Goal: Check status: Check status

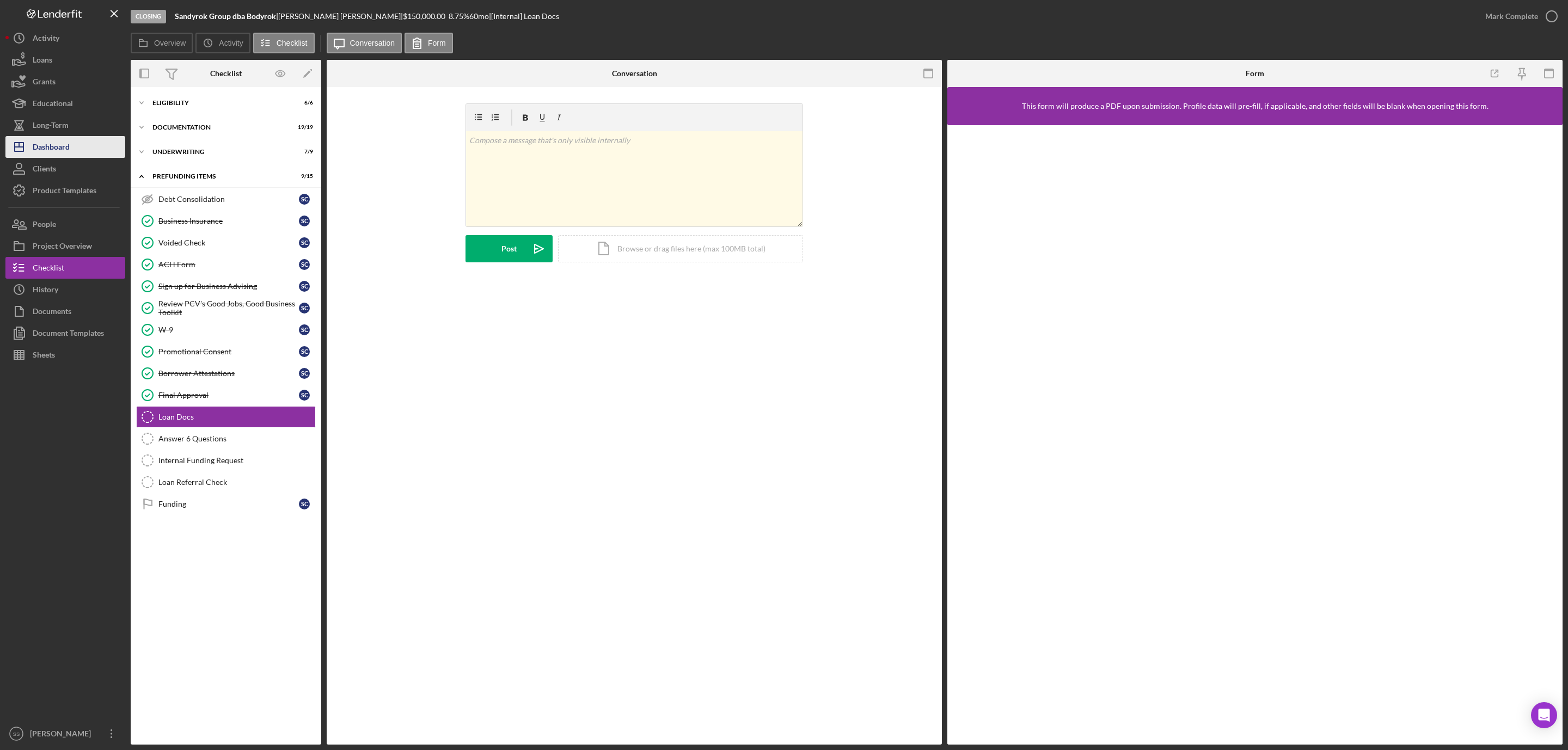
click at [40, 144] on div "Dashboard" at bounding box center [51, 149] width 37 height 25
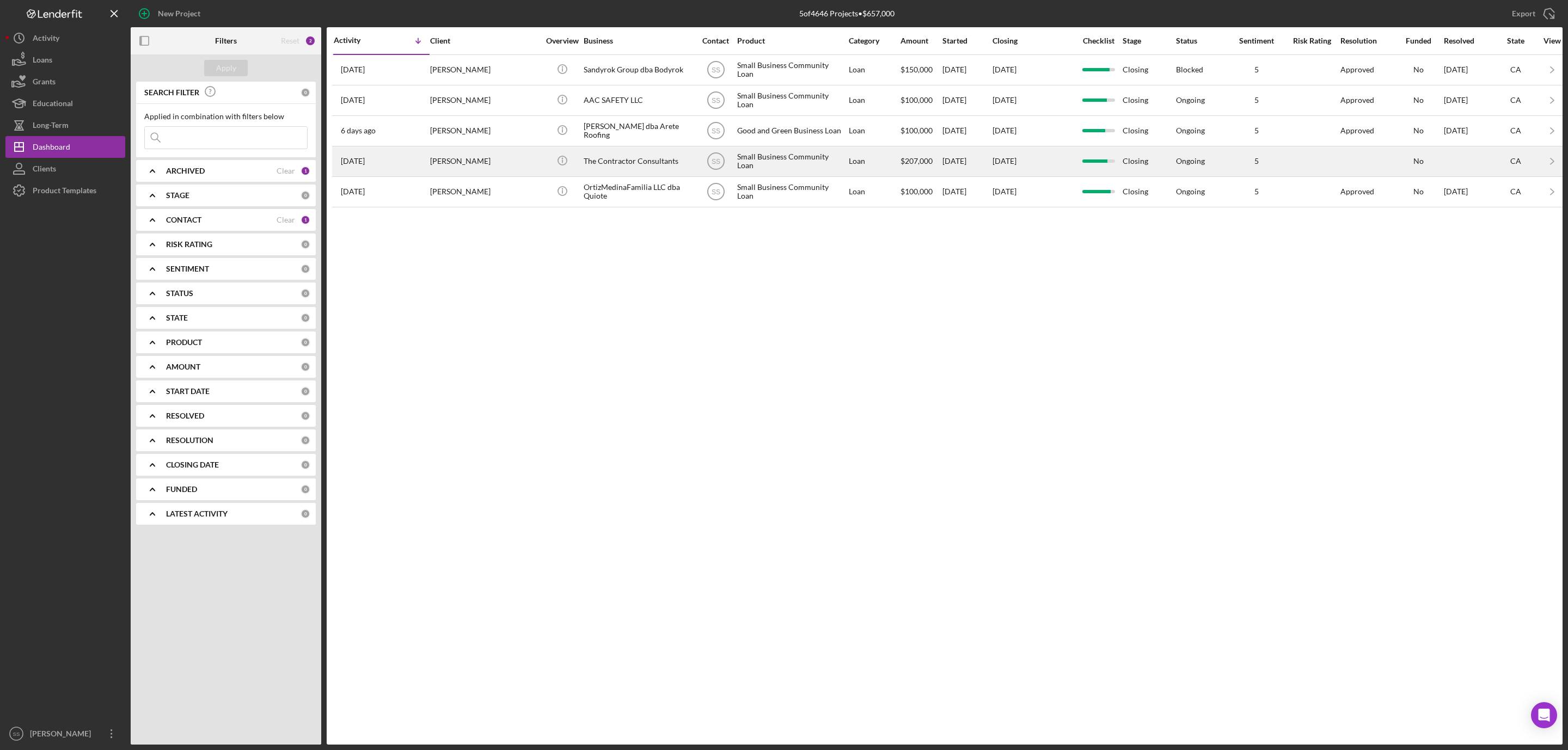
click at [442, 174] on div "[PERSON_NAME]" at bounding box center [485, 161] width 109 height 29
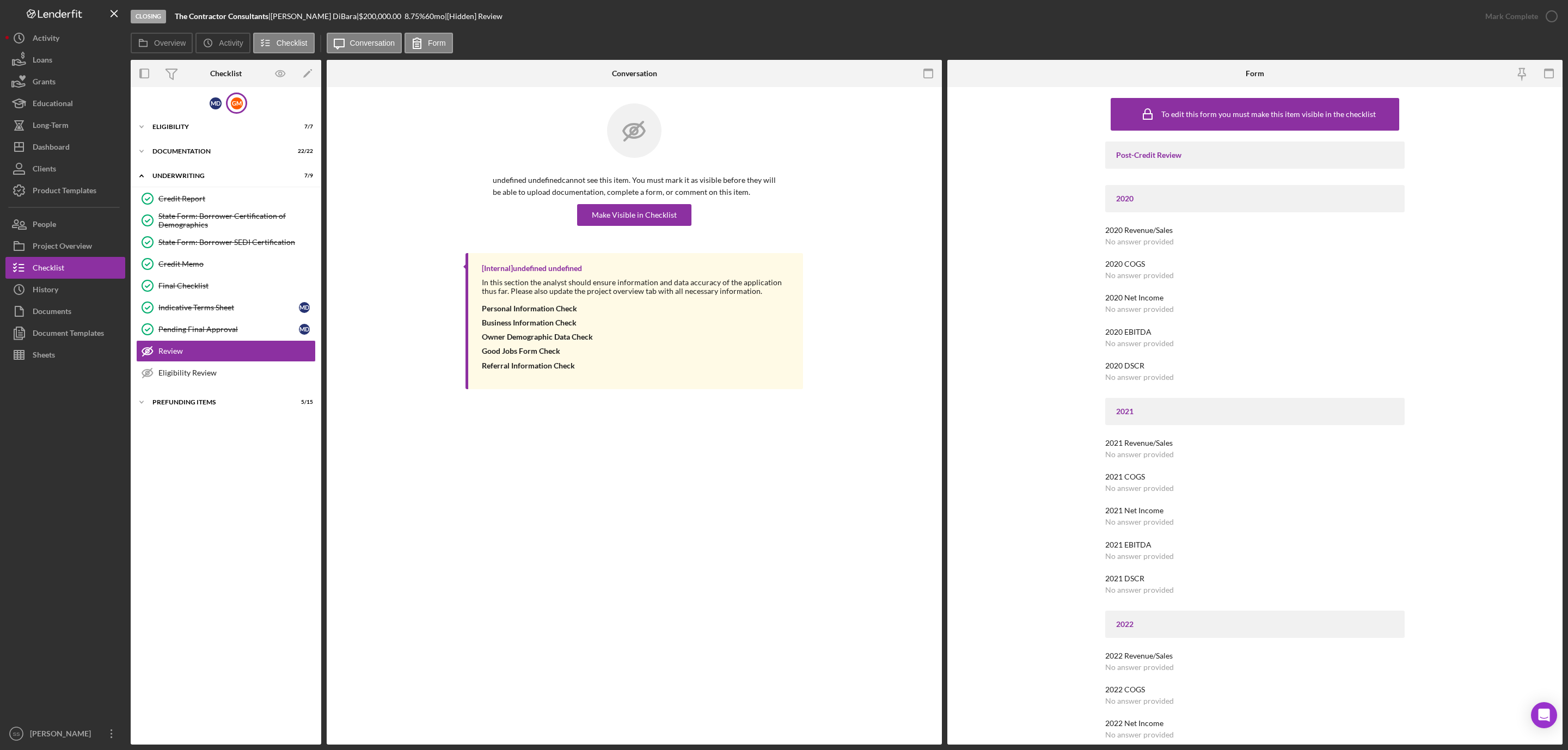
click at [232, 101] on div "G M" at bounding box center [237, 104] width 12 height 12
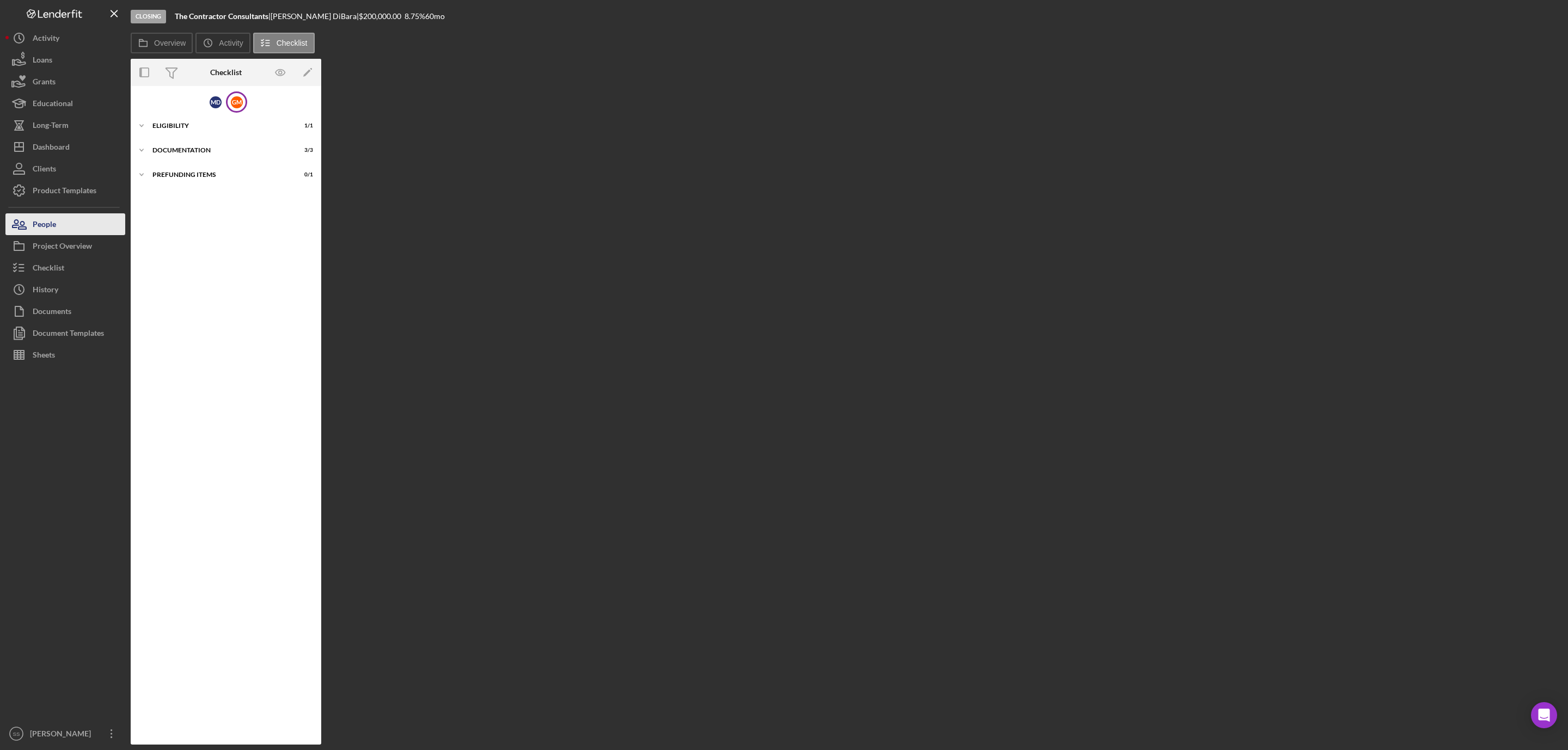
click at [67, 219] on button "People" at bounding box center [65, 224] width 120 height 22
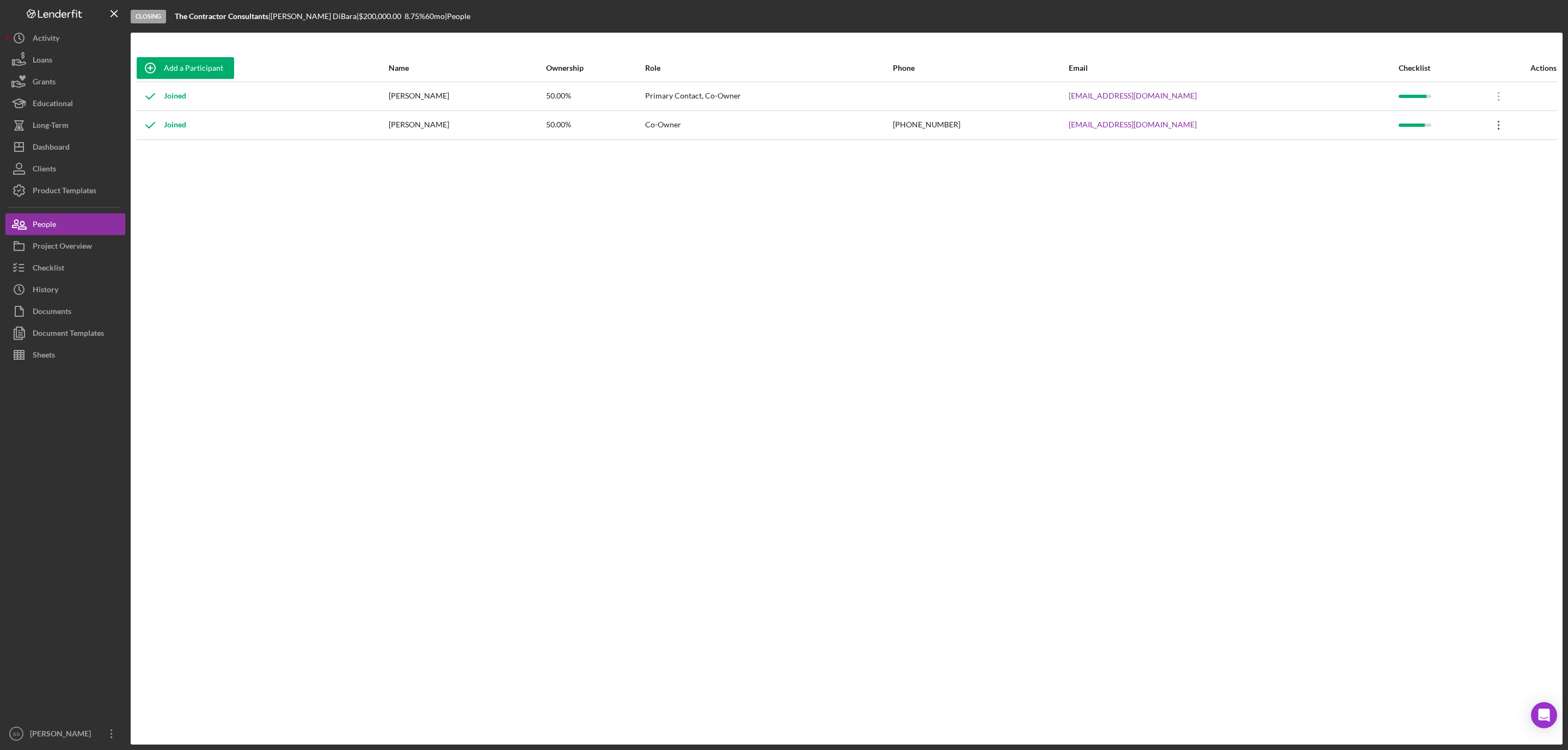
click at [1498, 131] on icon "Icon/Overflow" at bounding box center [1499, 125] width 27 height 27
click at [738, 249] on div "Add a Participant Name Ownership Role Phone Email Checklist Actions Joined [PER…" at bounding box center [846, 388] width 1432 height 668
drag, startPoint x: 1201, startPoint y: 129, endPoint x: 1072, endPoint y: 129, distance: 129.0
click at [1072, 129] on td "[EMAIL_ADDRESS][DOMAIN_NAME]" at bounding box center [1233, 125] width 330 height 29
copy link "[EMAIL_ADDRESS][DOMAIN_NAME]"
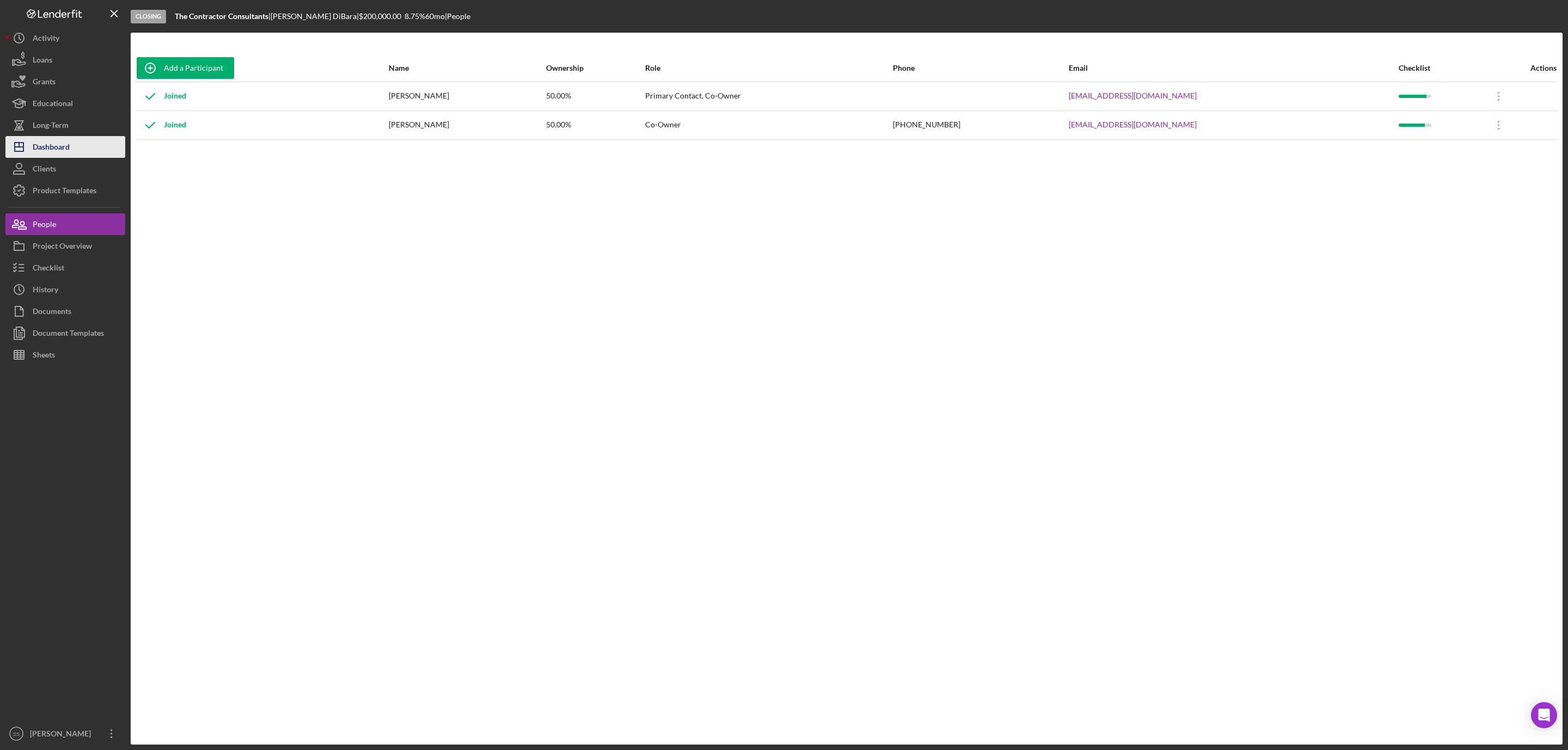
click at [33, 151] on div "Dashboard" at bounding box center [51, 149] width 37 height 25
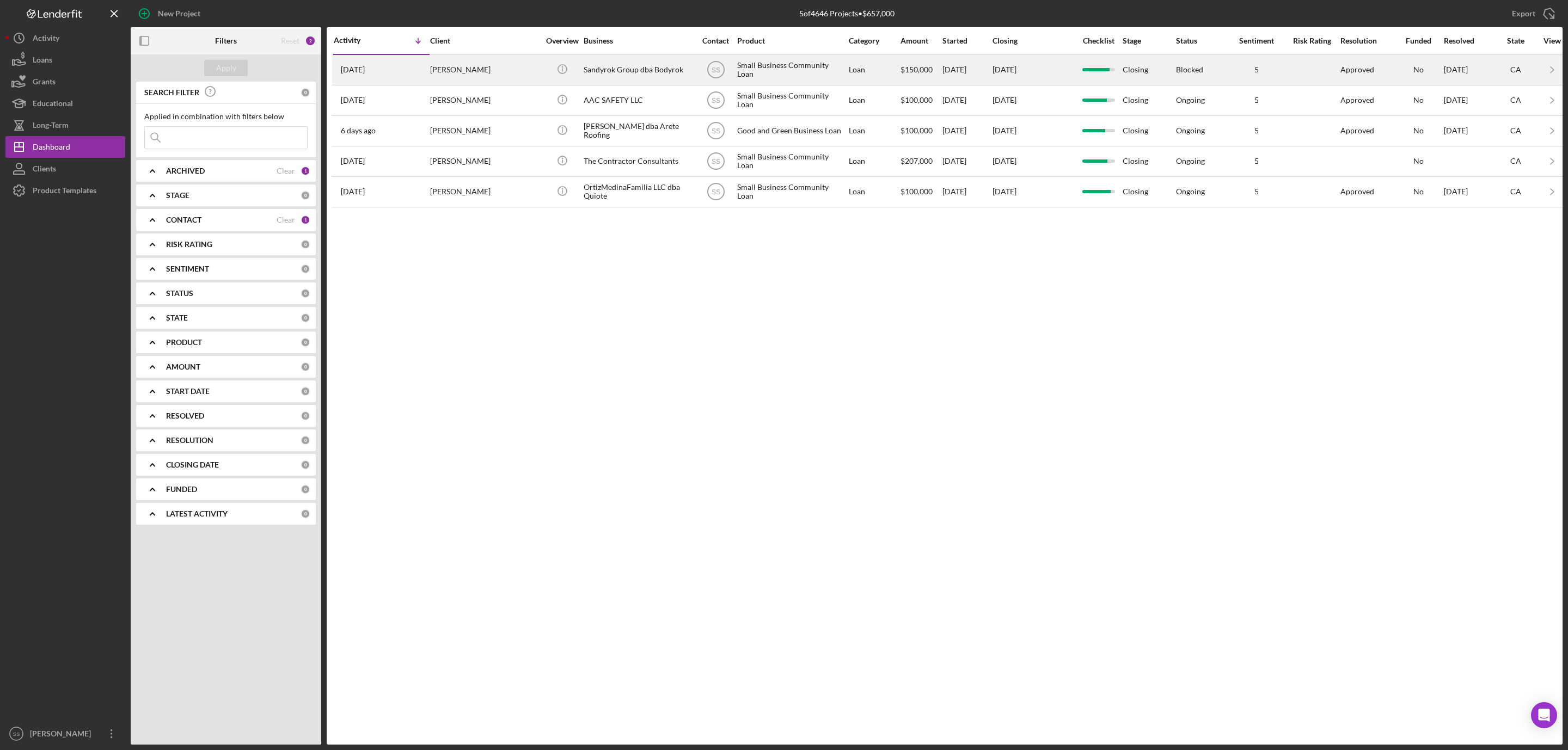
click at [513, 71] on div "[PERSON_NAME]" at bounding box center [485, 69] width 109 height 29
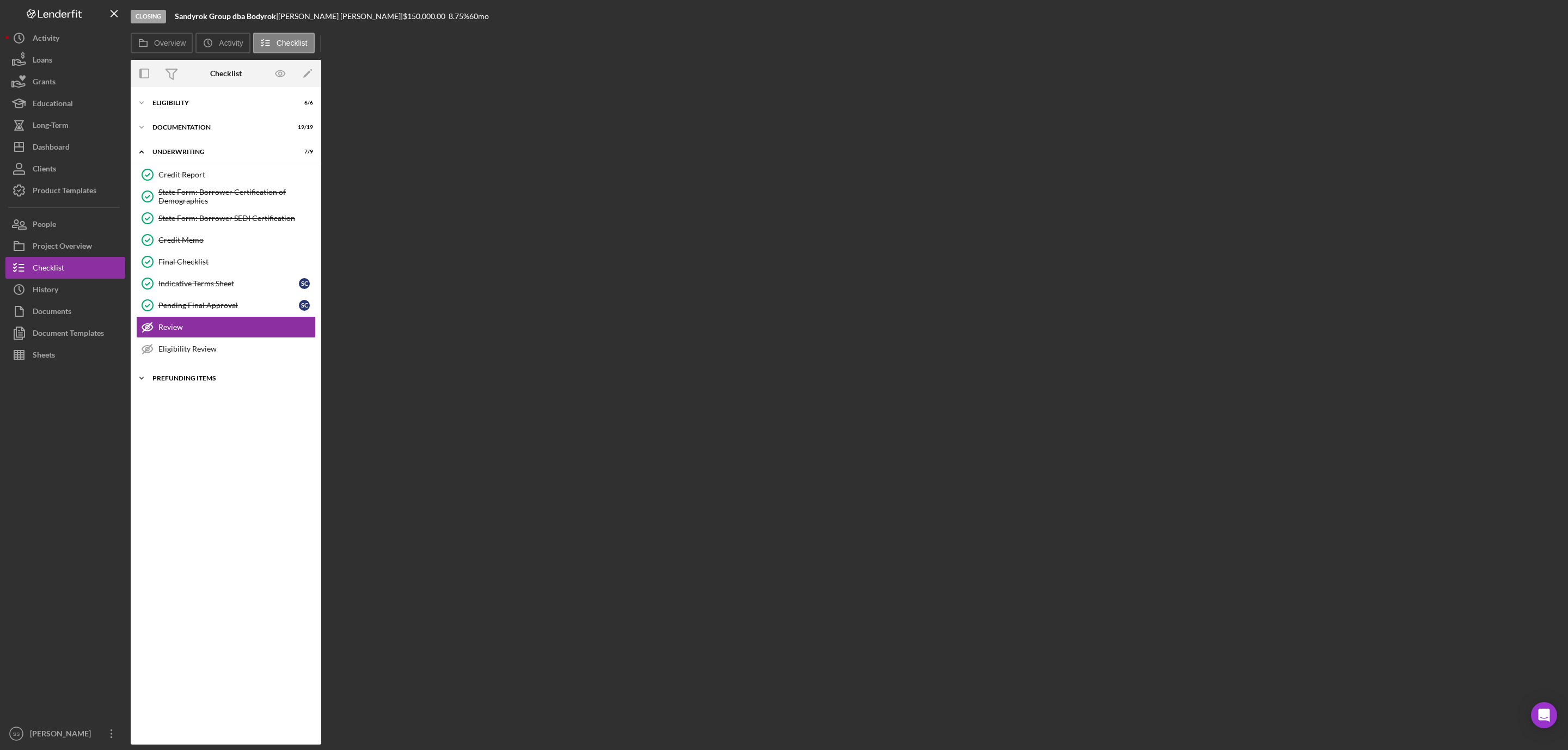
click at [173, 381] on div "Prefunding Items" at bounding box center [230, 379] width 155 height 7
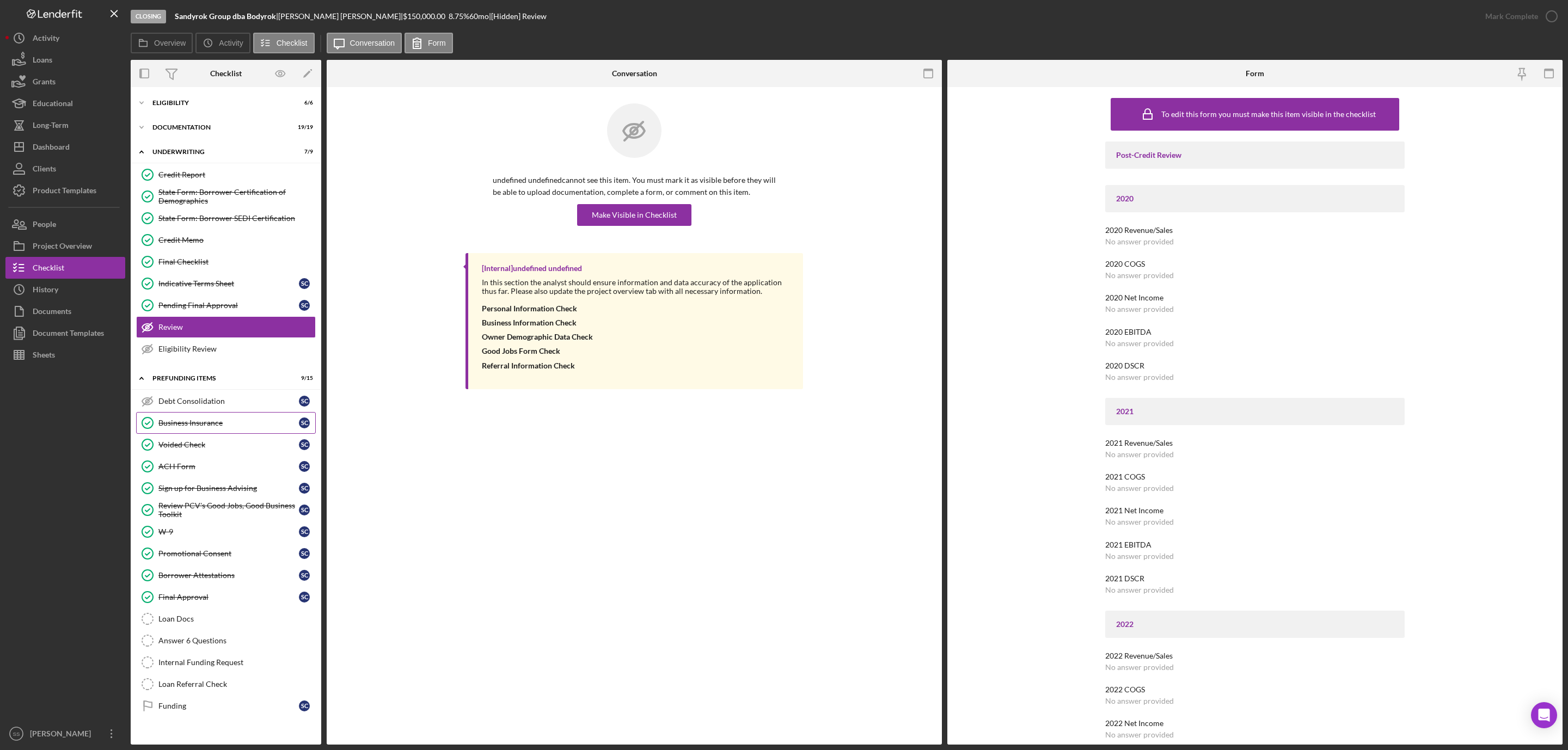
click at [204, 434] on link "Business Insurance Business Insurance S C" at bounding box center [226, 423] width 180 height 22
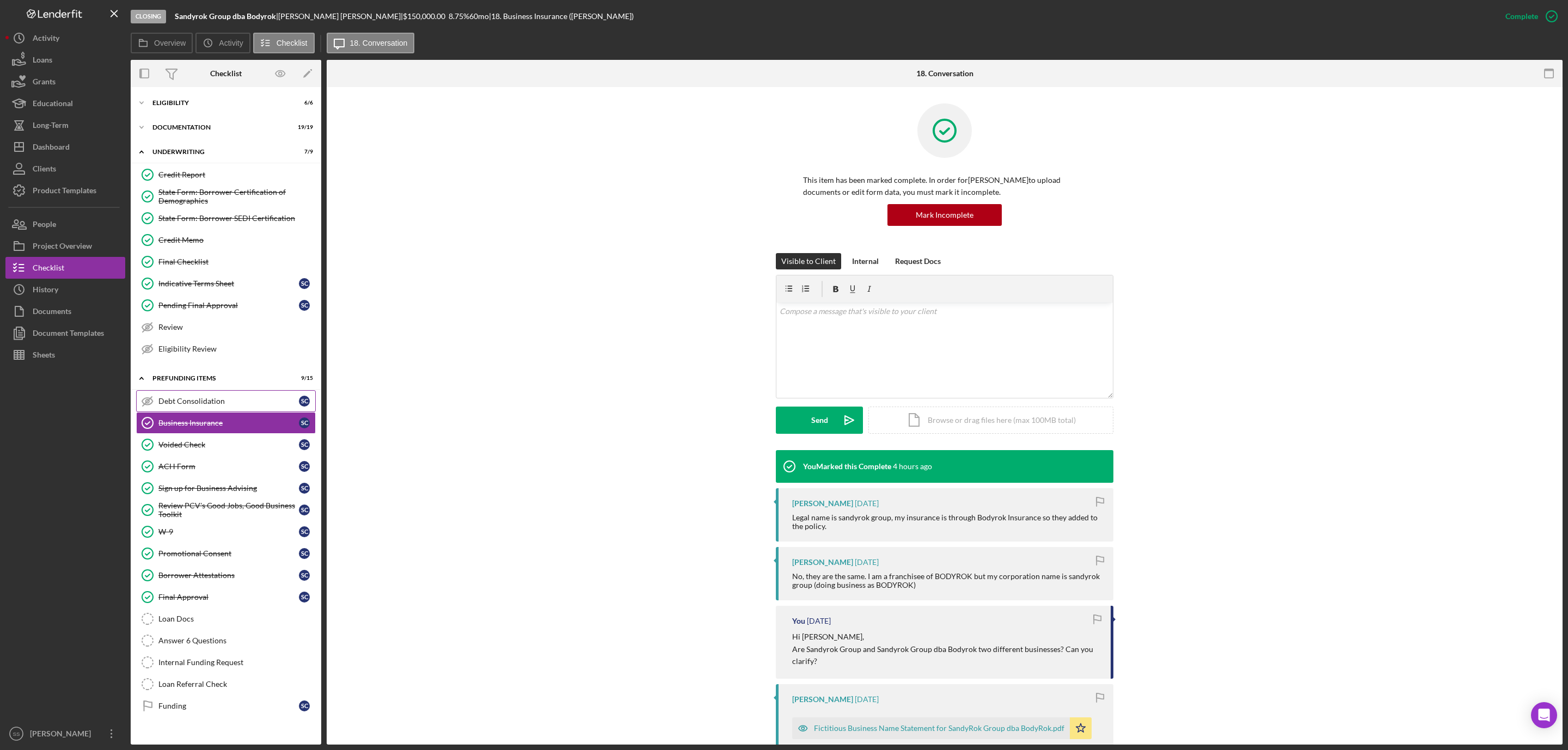
click at [201, 399] on link "Debt Consolidation Debt Consolidation S C" at bounding box center [226, 401] width 180 height 22
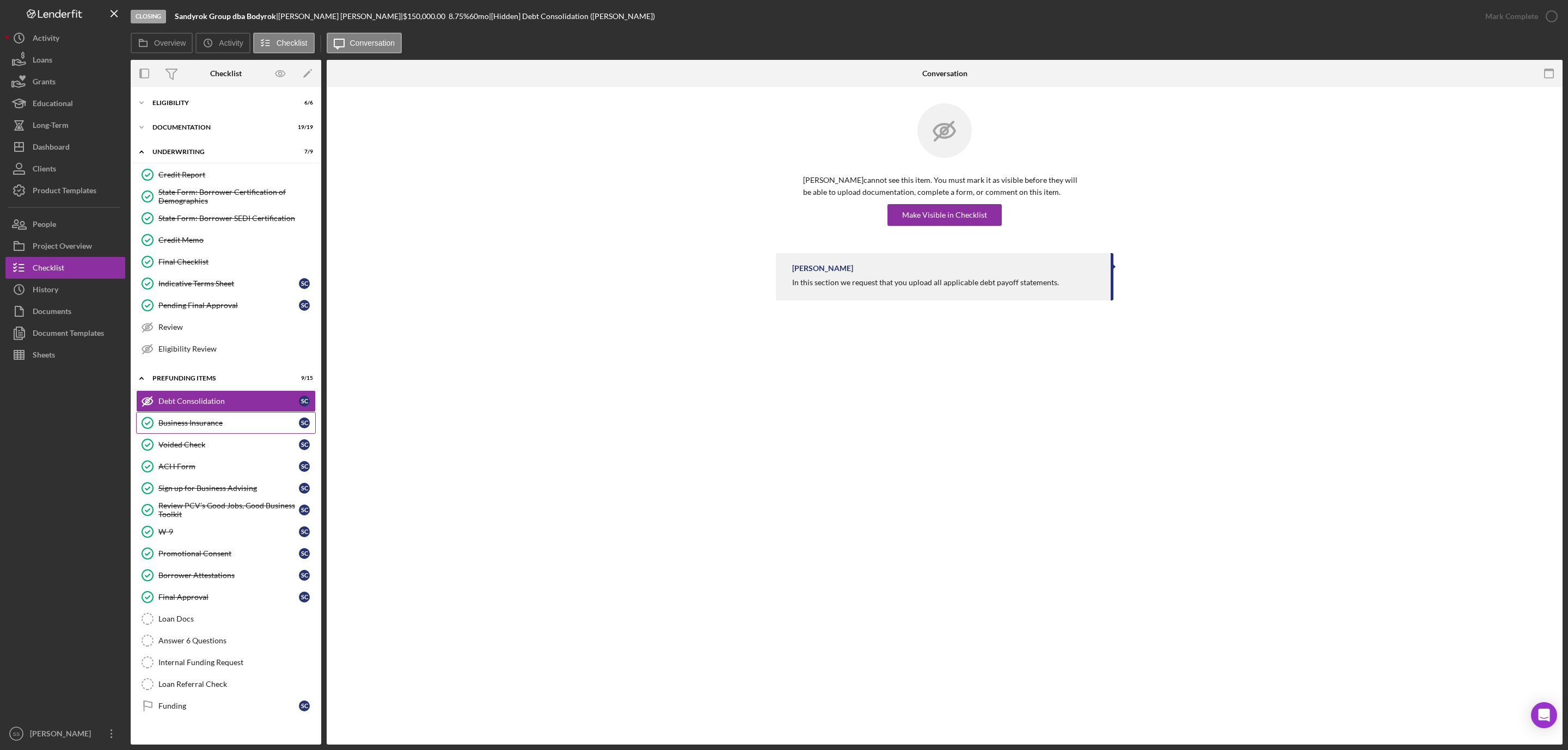
click at [214, 427] on div "Business Insurance" at bounding box center [229, 422] width 140 height 9
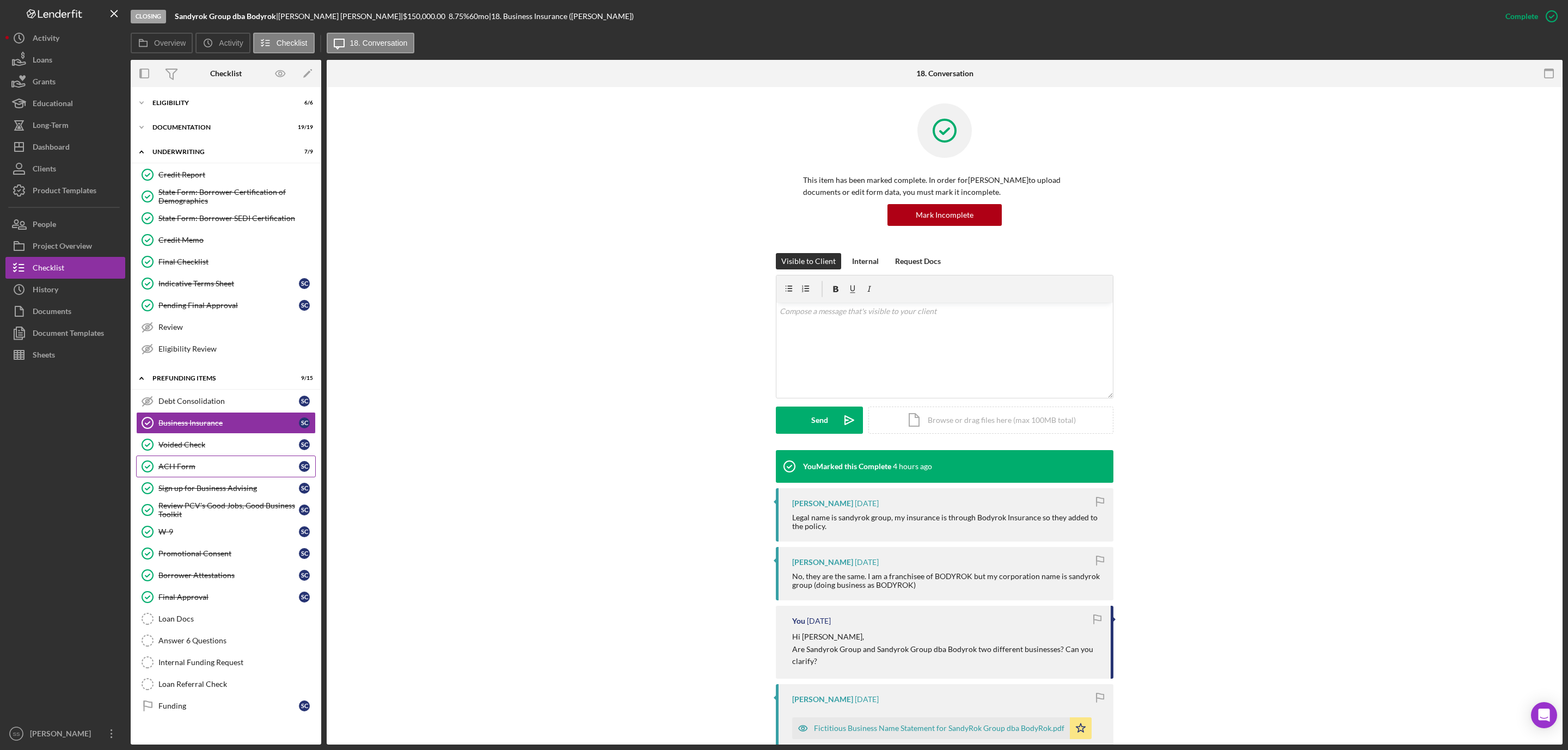
click at [198, 471] on div "ACH Form" at bounding box center [229, 466] width 140 height 9
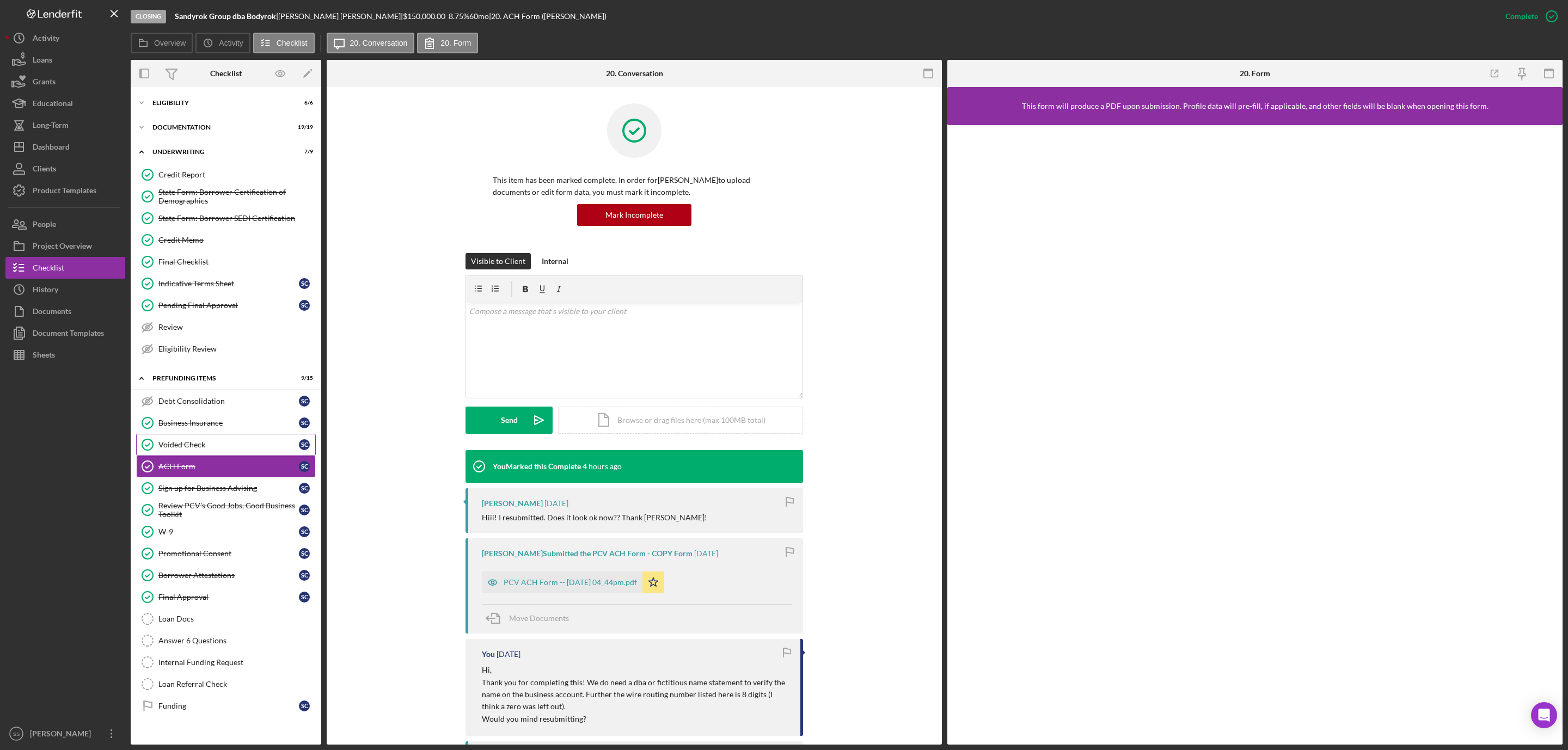
click at [198, 449] on div "Voided Check" at bounding box center [229, 444] width 140 height 9
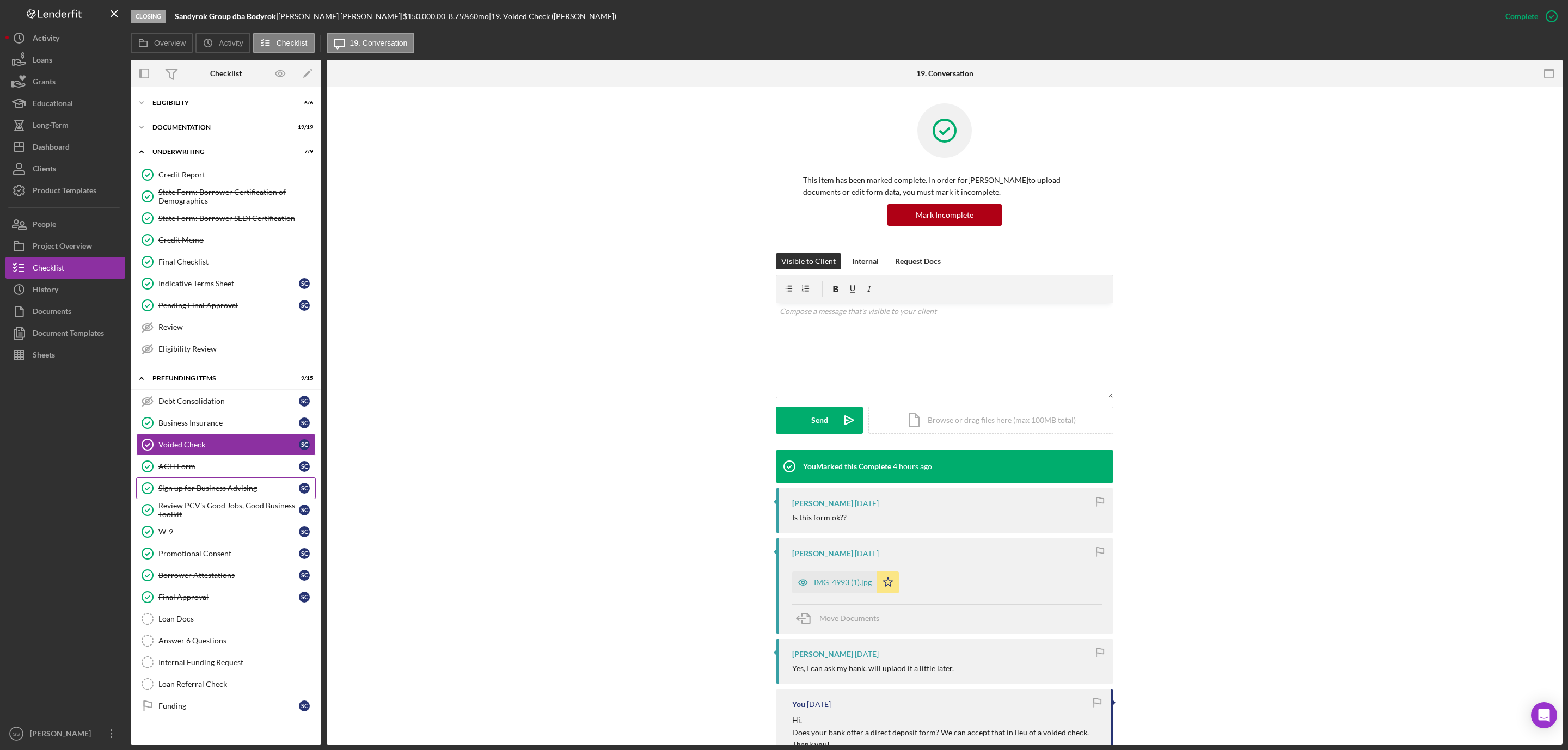
click at [209, 499] on link "Sign up for Business Advising Sign up for Business Advising S C" at bounding box center [226, 488] width 180 height 22
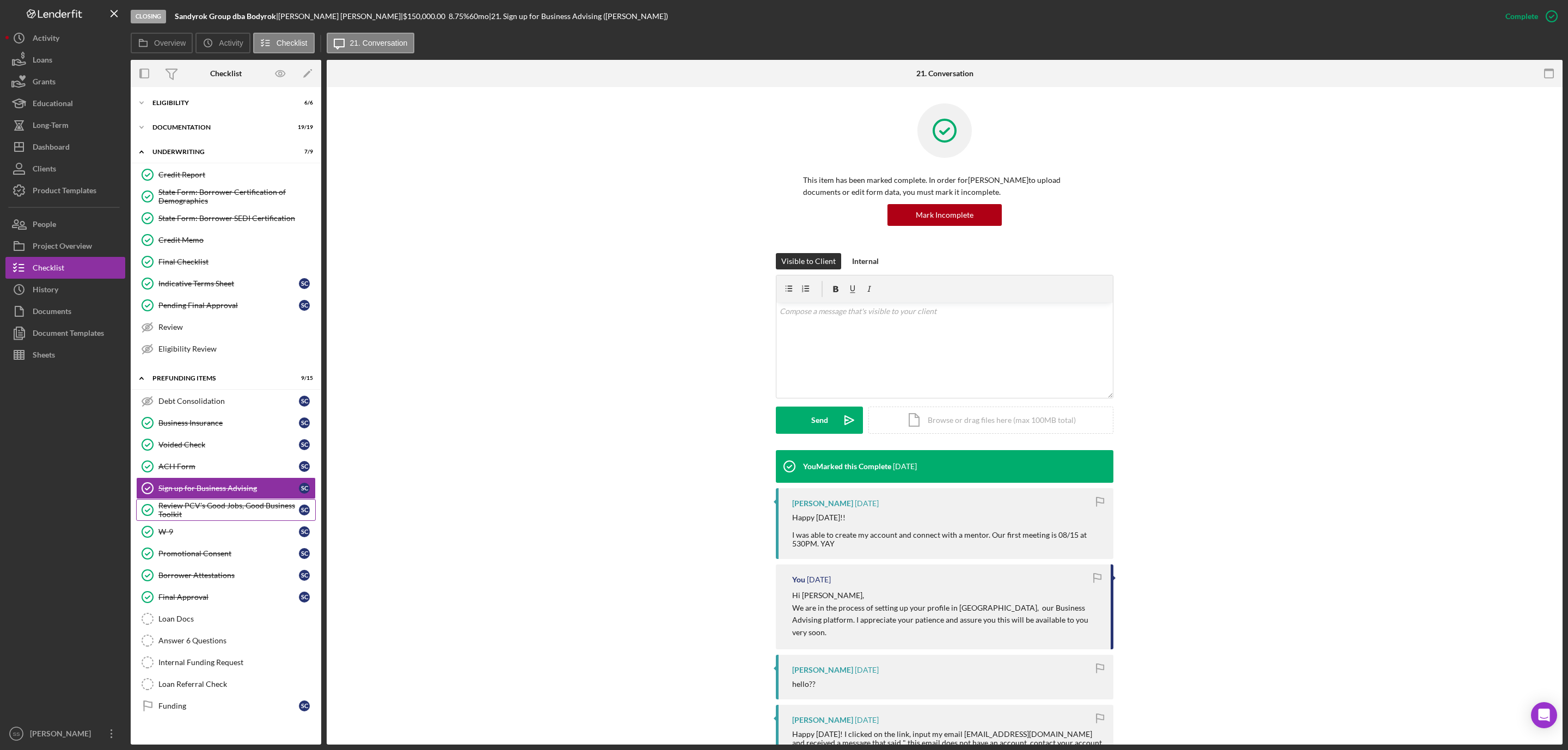
click at [229, 507] on link "Review PCV's Good Jobs, Good Business Toolkit Review PCV's Good Jobs, Good Busi…" at bounding box center [226, 510] width 180 height 22
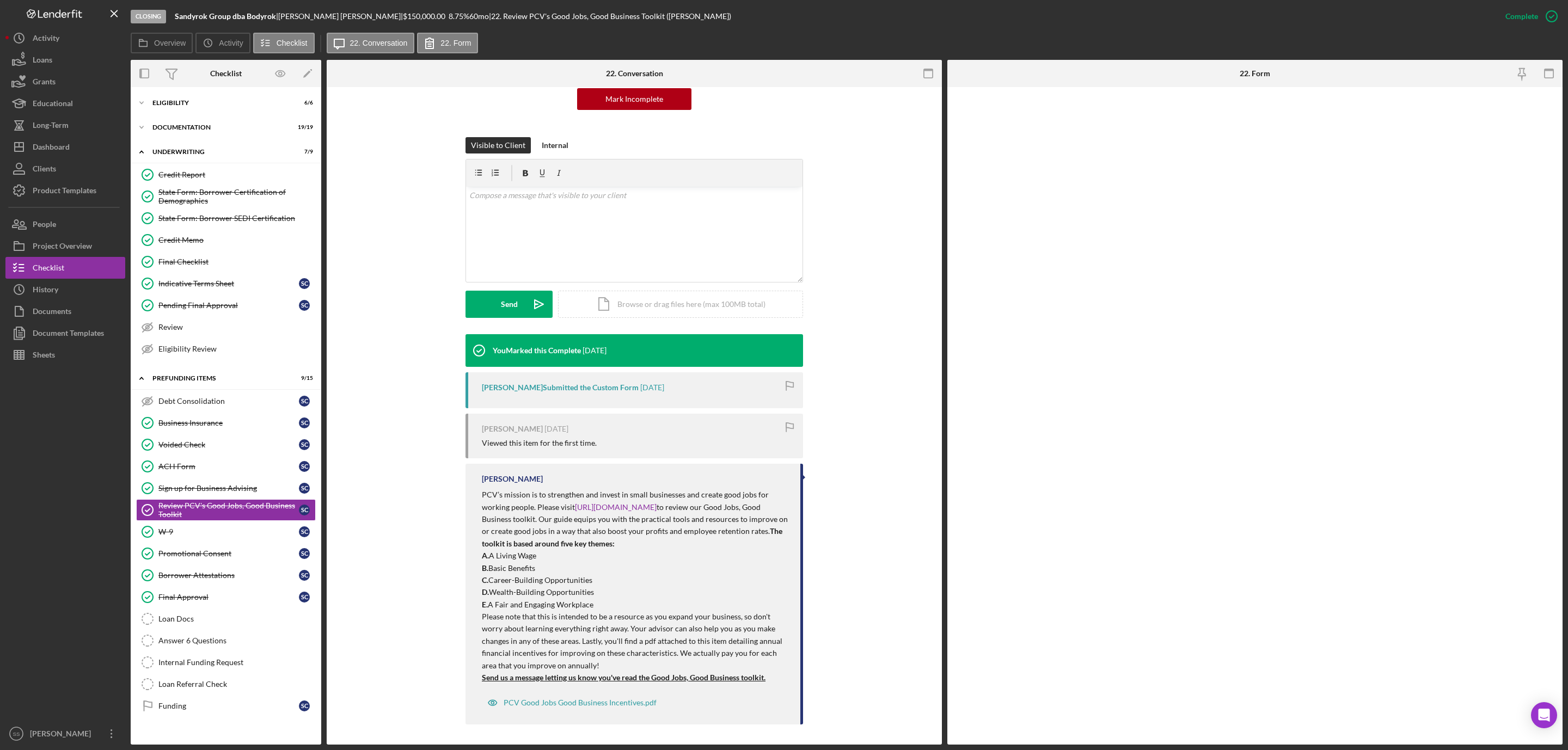
scroll to position [118, 0]
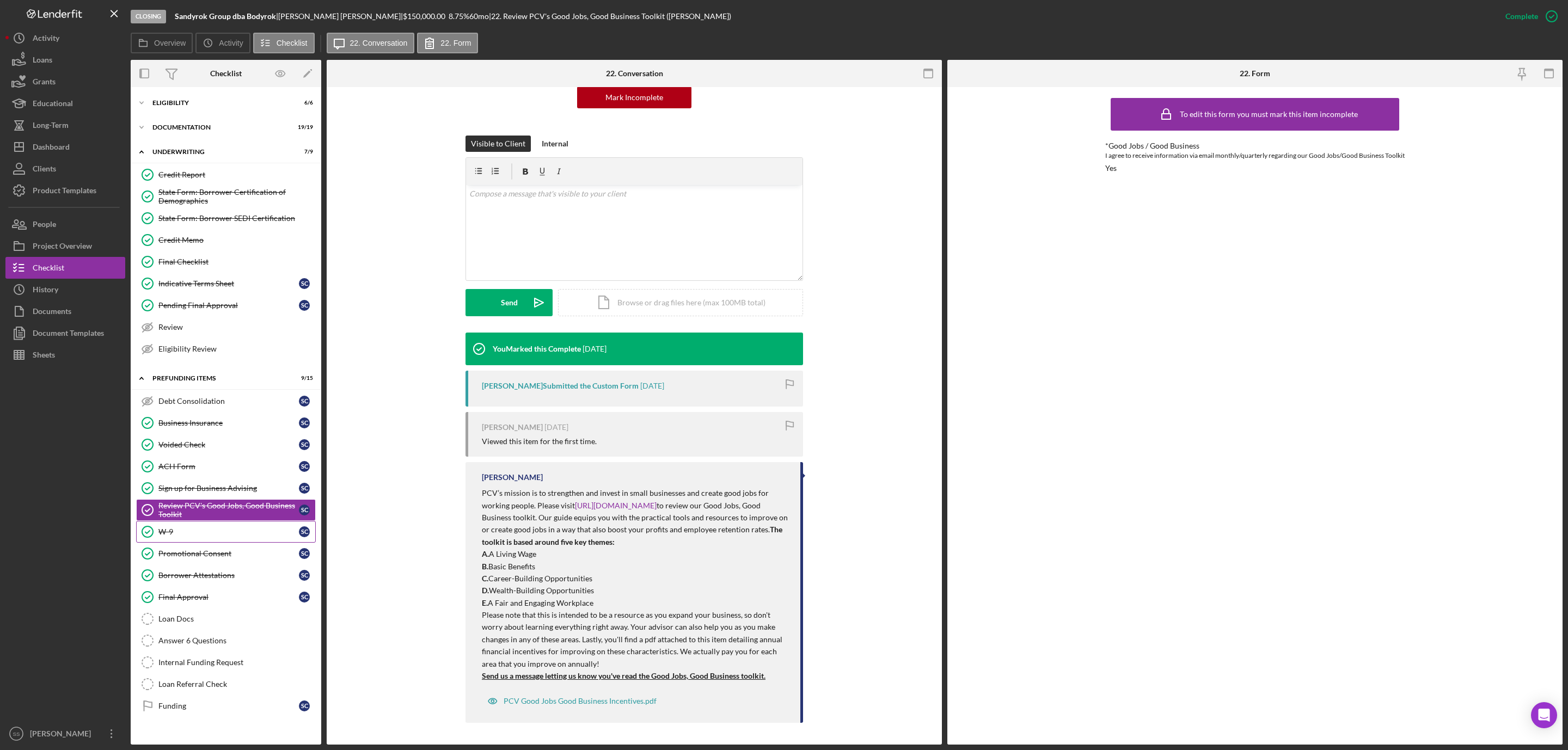
click at [170, 533] on link "W-9 W-9 S C" at bounding box center [226, 532] width 180 height 22
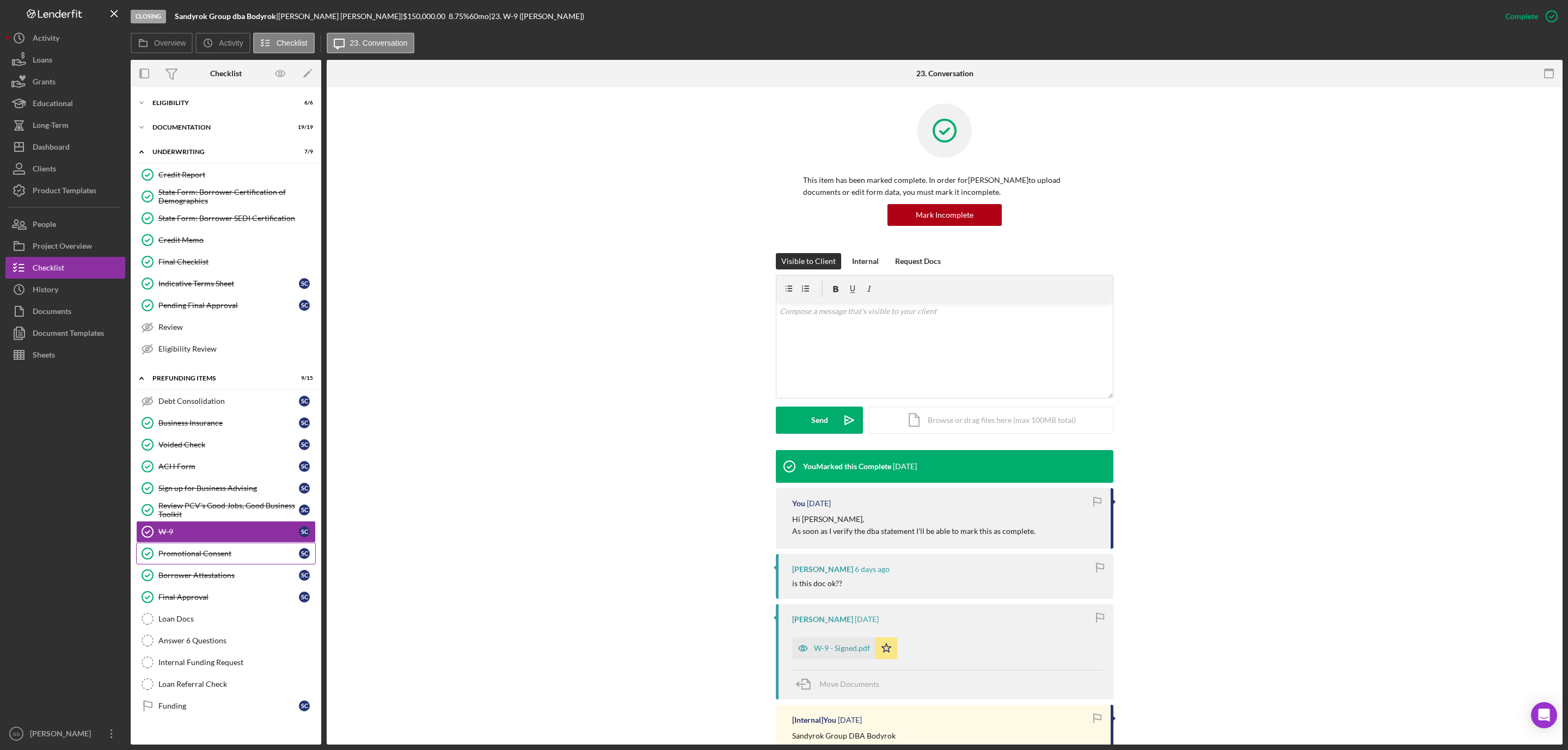
click at [213, 558] on div "Promotional Consent" at bounding box center [229, 553] width 140 height 9
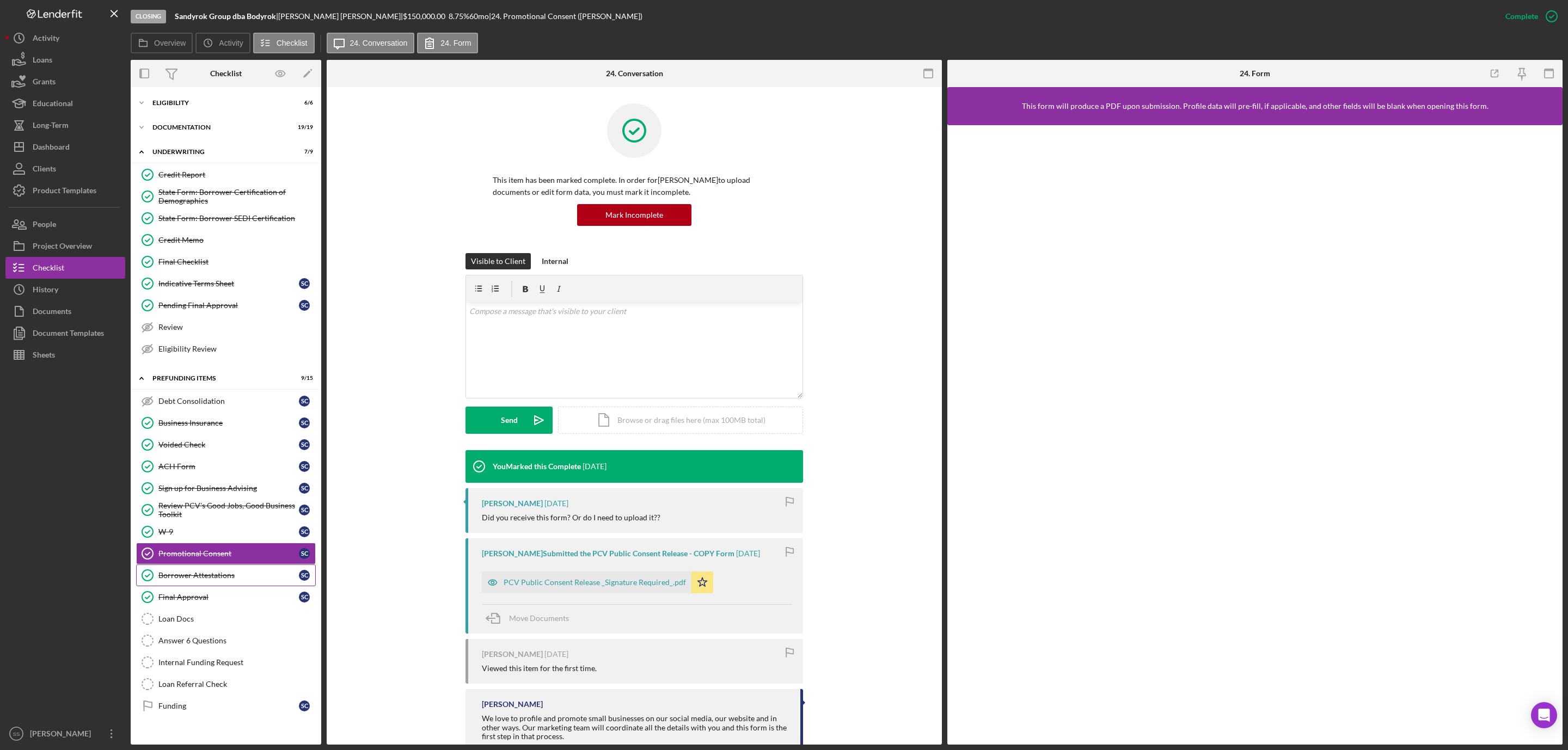
click at [194, 580] on div "Borrower Attestations" at bounding box center [229, 575] width 140 height 9
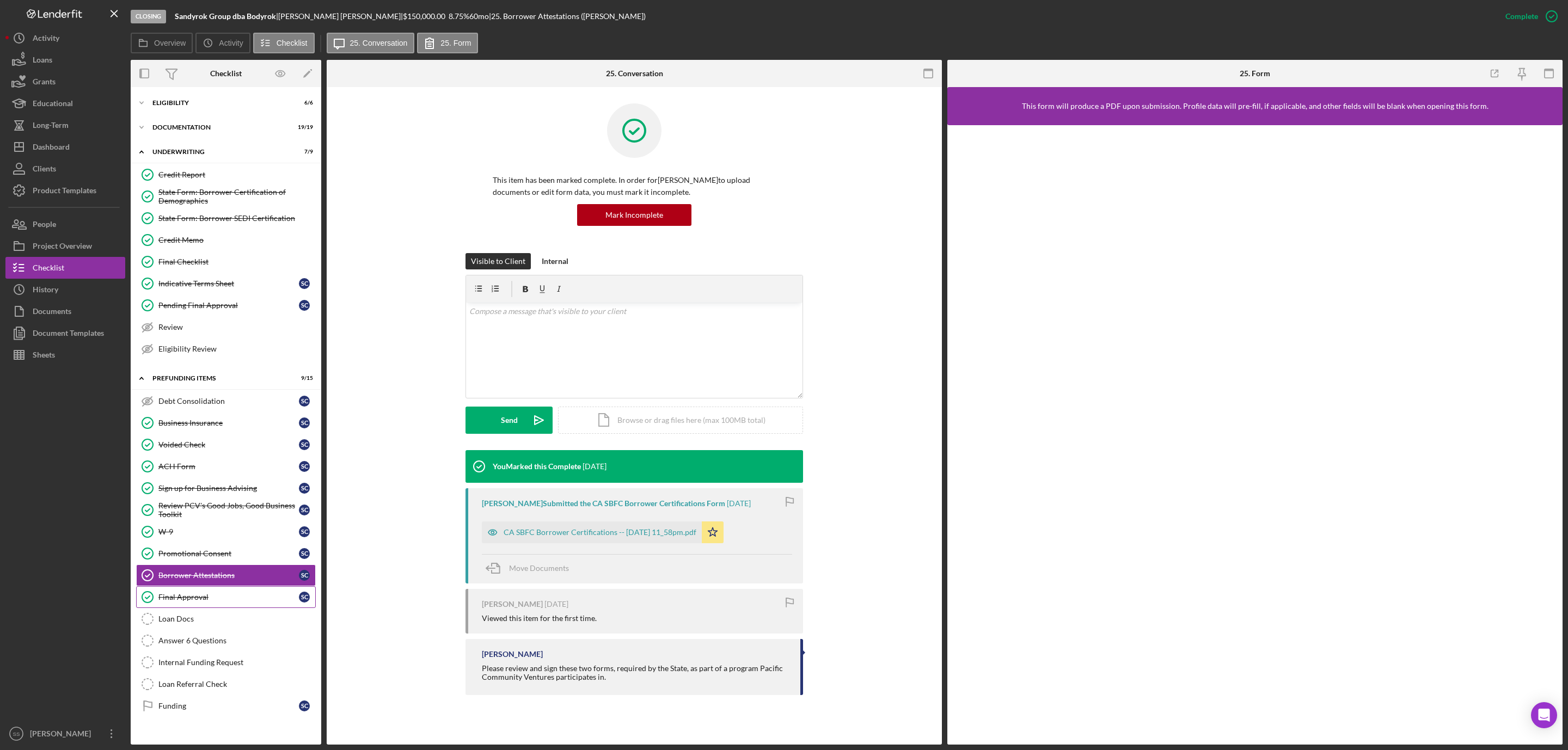
drag, startPoint x: 211, startPoint y: 630, endPoint x: 229, endPoint y: 616, distance: 22.8
click at [211, 623] on div "Loan Docs" at bounding box center [237, 619] width 157 height 9
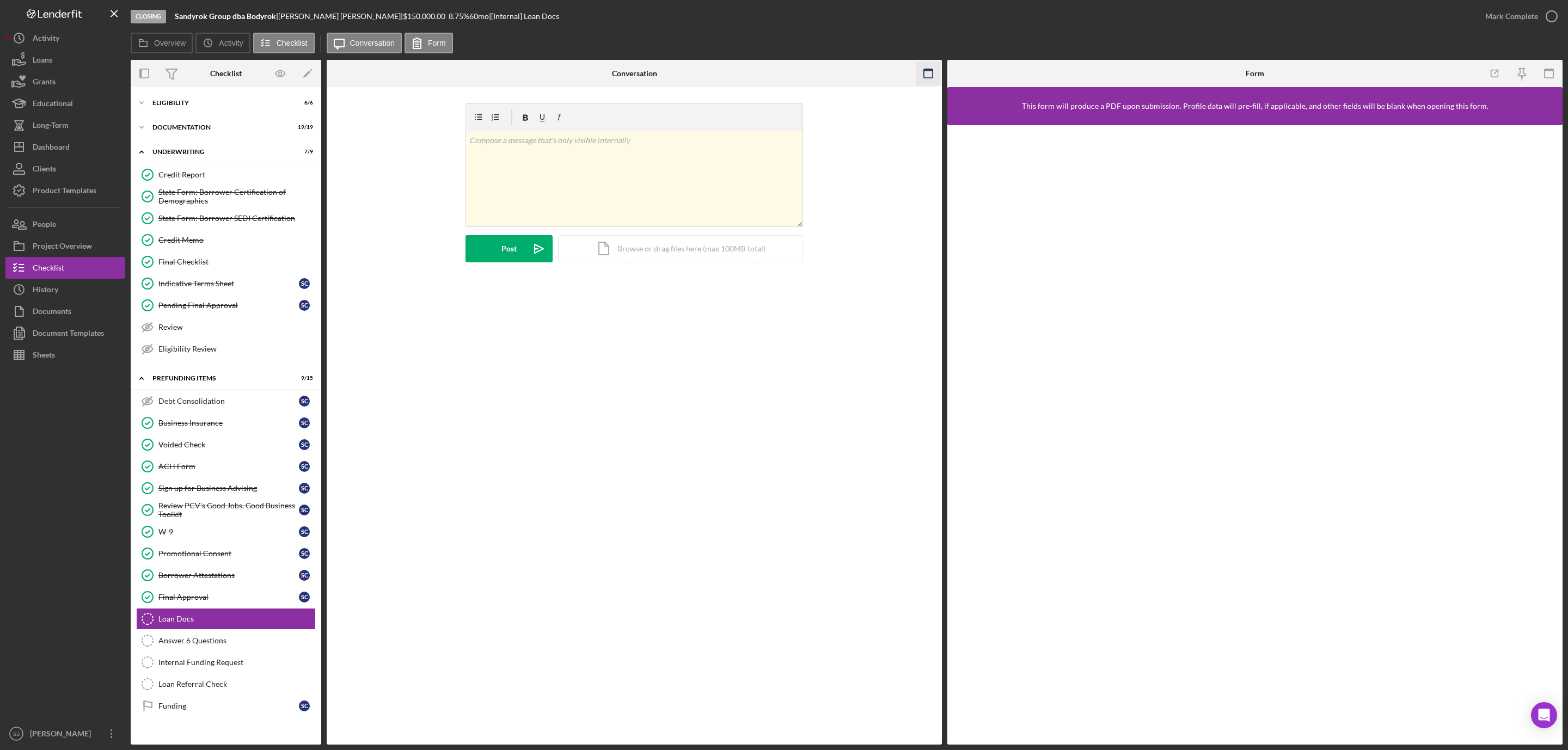
click at [931, 72] on icon "button" at bounding box center [929, 74] width 25 height 25
